Goal: Find specific page/section: Find specific page/section

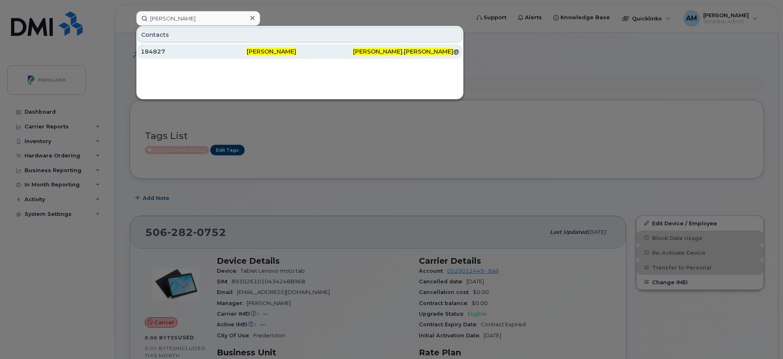
type input "[PERSON_NAME]"
click at [305, 52] on div "[PERSON_NAME]" at bounding box center [300, 51] width 106 height 8
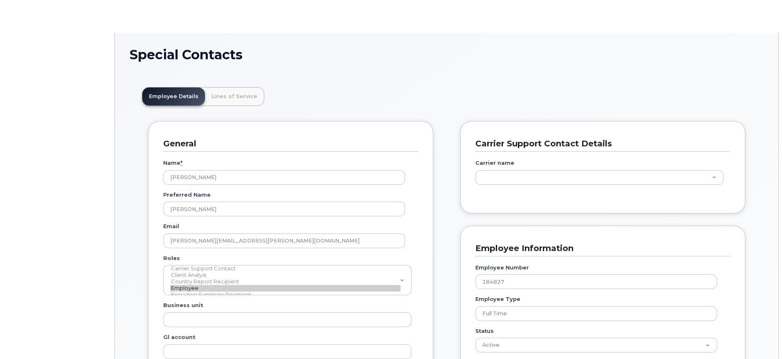
scroll to position [24, 0]
type input "4776204"
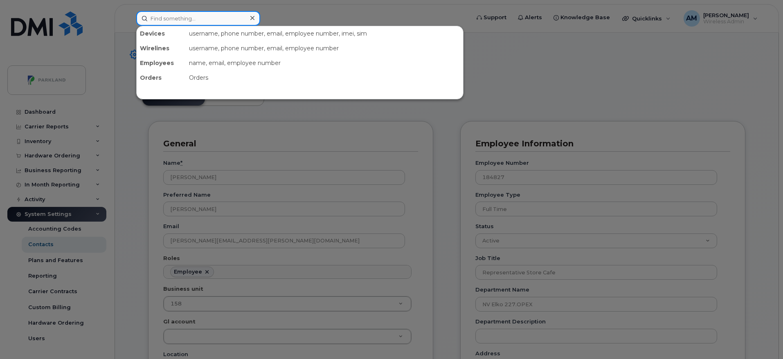
click at [211, 25] on input at bounding box center [198, 18] width 124 height 15
paste input "Monty Burton"
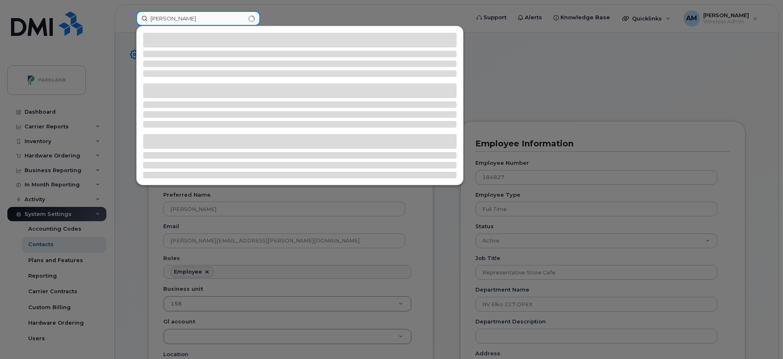
click at [207, 21] on input "Monty Burton" at bounding box center [198, 18] width 124 height 15
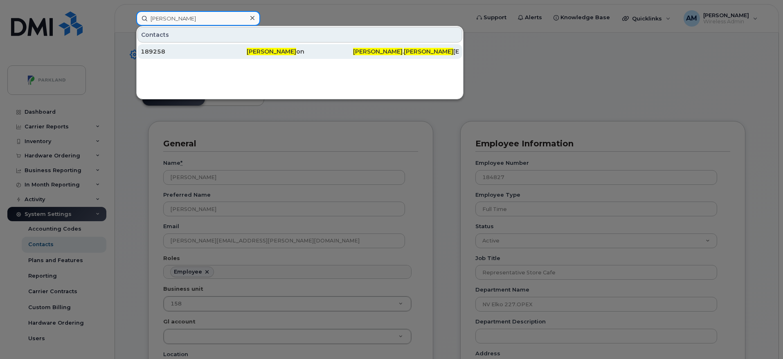
type input "Monty Burt"
click at [247, 47] on div "189258" at bounding box center [300, 51] width 106 height 15
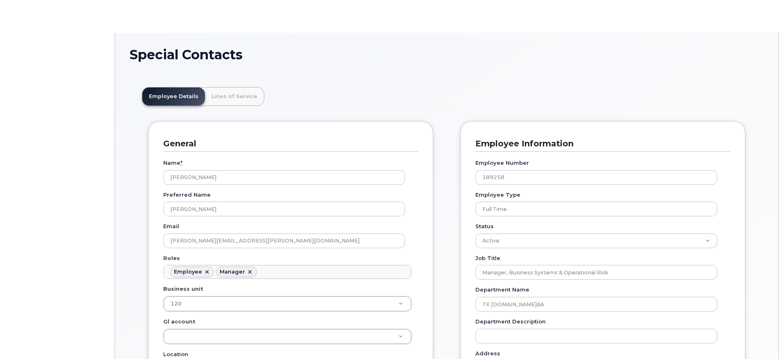
type input "4776182"
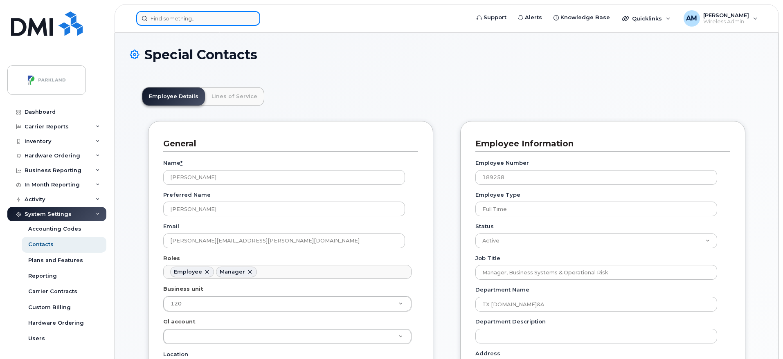
click at [232, 18] on input at bounding box center [198, 18] width 124 height 15
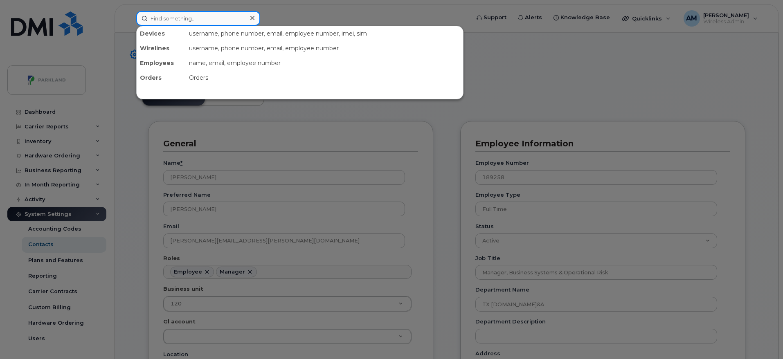
paste input "[PERSON_NAME]"
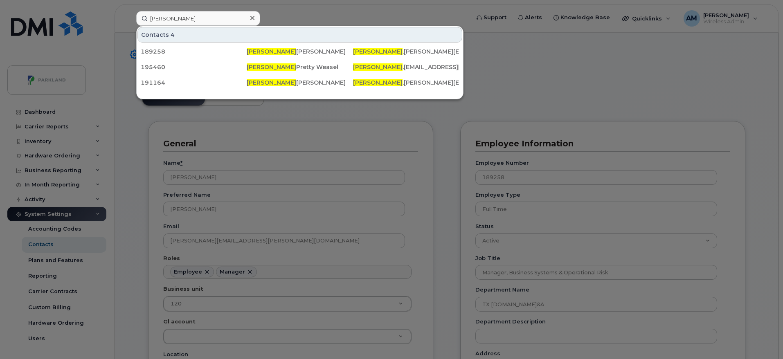
click at [404, 126] on div at bounding box center [391, 179] width 783 height 359
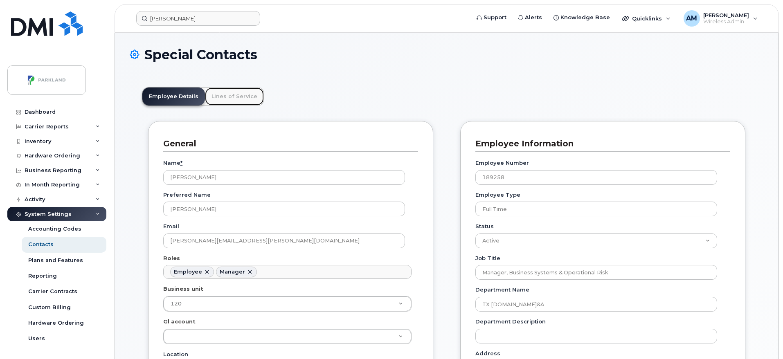
click at [232, 102] on link "Lines of Service" at bounding box center [234, 97] width 59 height 18
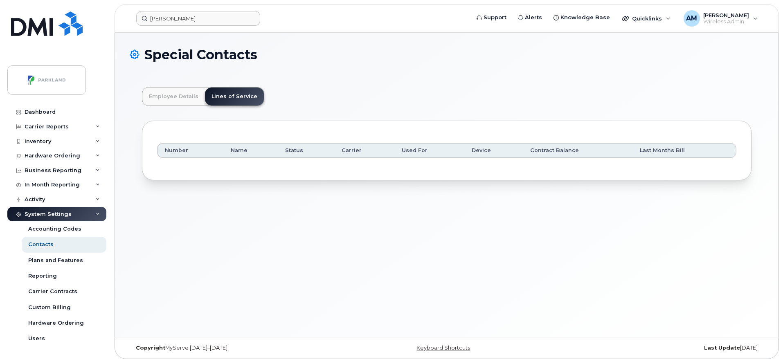
click at [205, 10] on header "[PERSON_NAME] Support Alerts Knowledge Base Quicklinks Suspend / Cancel Device …" at bounding box center [447, 18] width 665 height 29
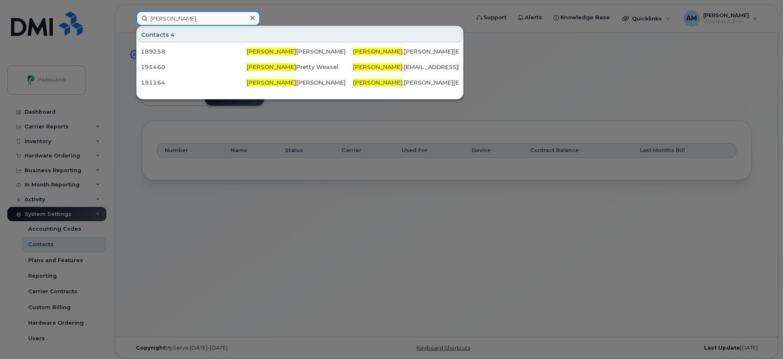
drag, startPoint x: 180, startPoint y: 21, endPoint x: 131, endPoint y: 18, distance: 49.2
click at [131, 18] on div "[PERSON_NAME] Contacts 4 189258 [PERSON_NAME] [PERSON_NAME] .[PERSON_NAME][EMAI…" at bounding box center [300, 18] width 341 height 15
paste input "Real [PERSON_NAME]"
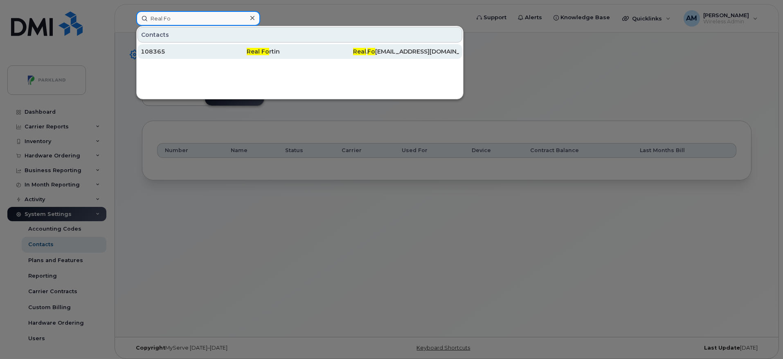
type input "Real Fo"
click at [353, 47] on div "Real Fo rtin" at bounding box center [406, 51] width 106 height 15
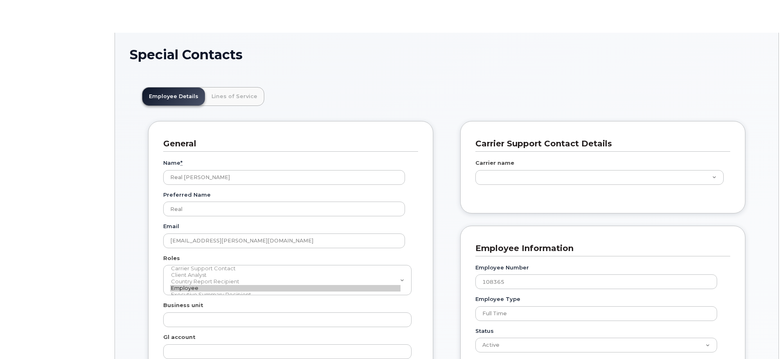
type input "4806195"
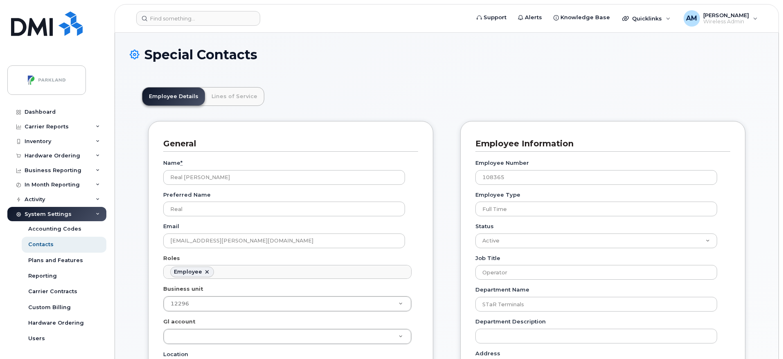
scroll to position [28, 0]
click at [172, 27] on header "Support Alerts Knowledge Base Quicklinks Suspend / Cancel Device Change SIM Car…" at bounding box center [447, 18] width 665 height 29
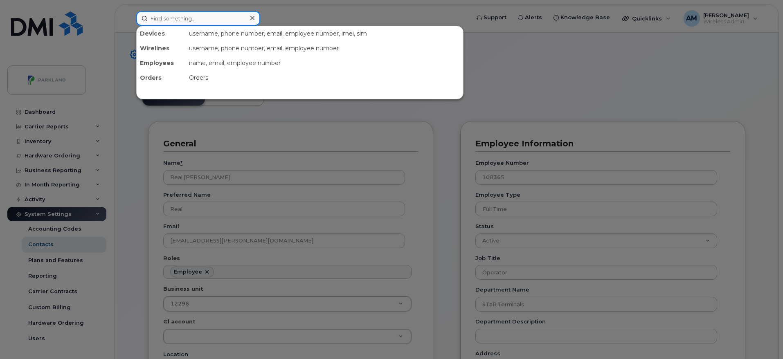
click at [186, 22] on input at bounding box center [198, 18] width 124 height 15
paste input "Donald Fournier"
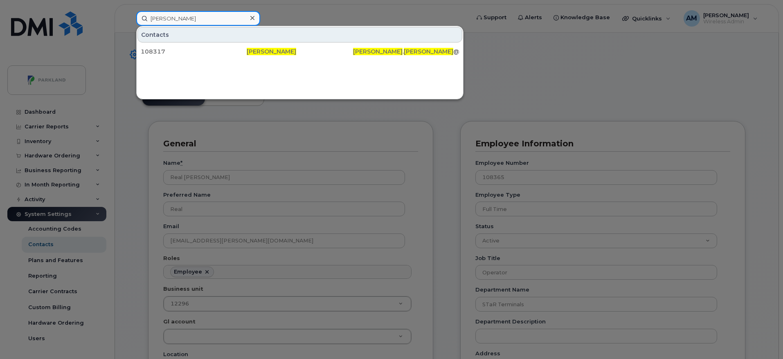
type input "[PERSON_NAME]"
click at [223, 50] on div "108317" at bounding box center [194, 51] width 106 height 8
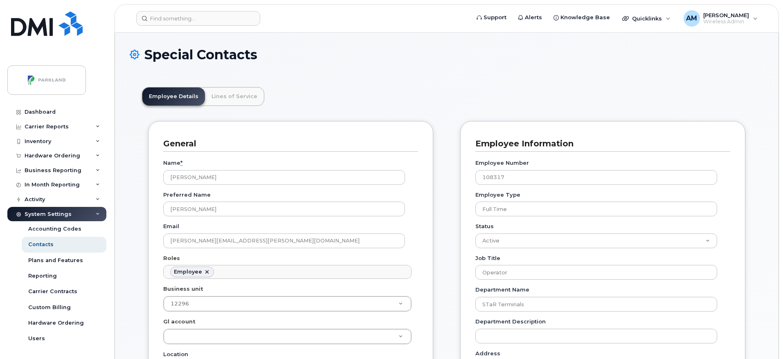
scroll to position [24, 0]
